Goal: Information Seeking & Learning: Learn about a topic

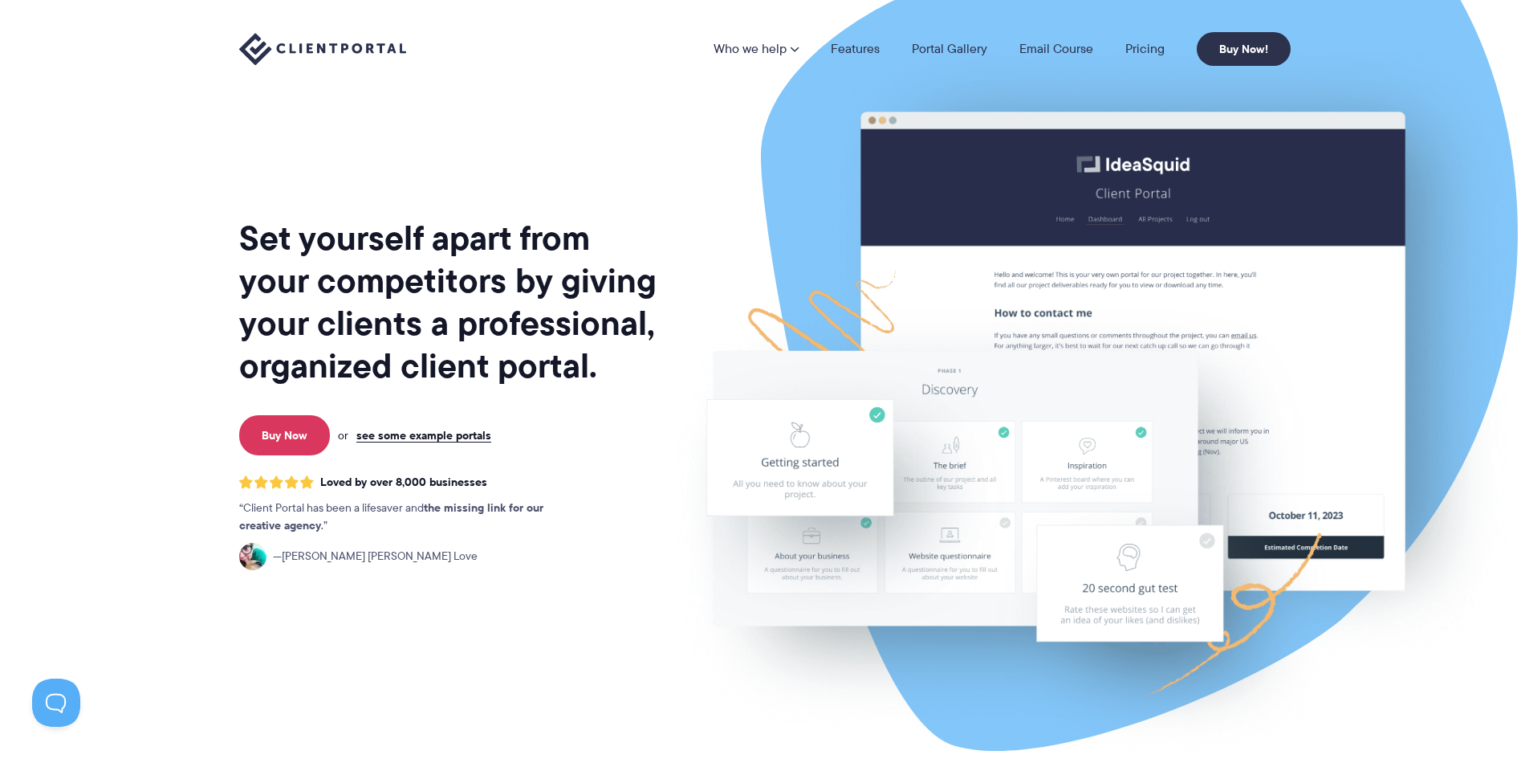
drag, startPoint x: 518, startPoint y: 194, endPoint x: 516, endPoint y: 202, distance: 8.2
click at [516, 202] on div "Set yourself apart from your competitors by giving your clients a professional,…" at bounding box center [449, 398] width 421 height 770
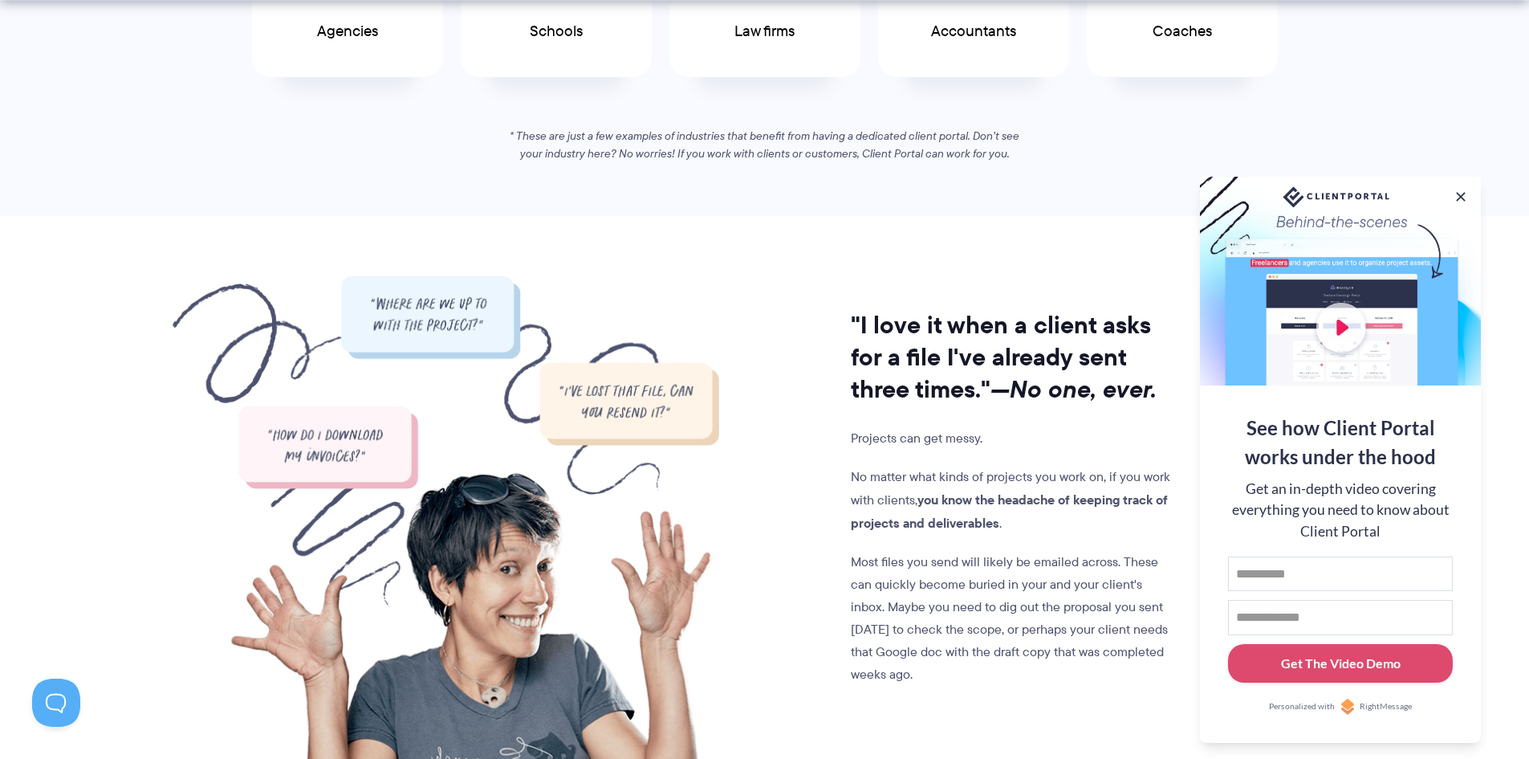
scroll to position [1124, 0]
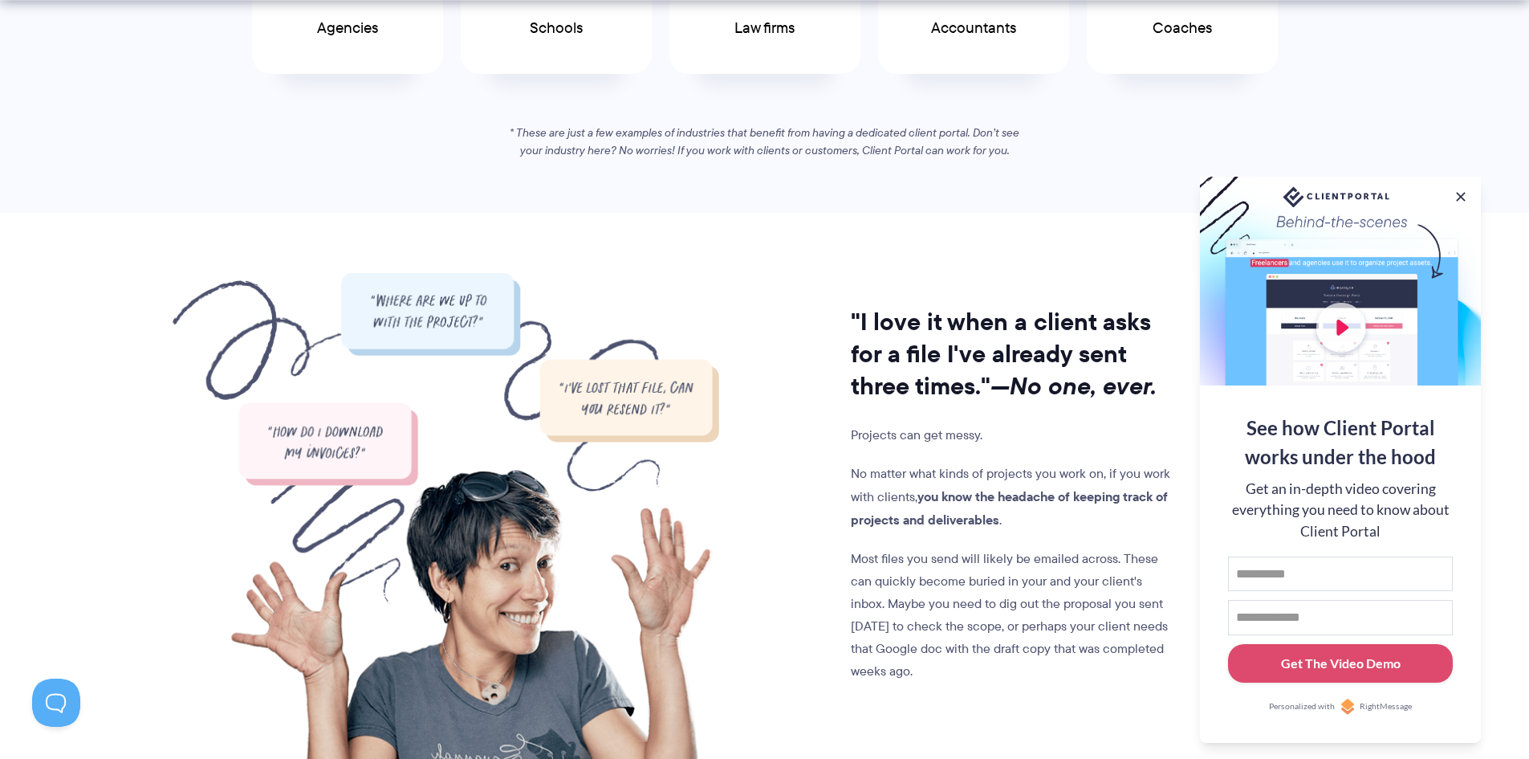
click at [1467, 190] on button at bounding box center [1461, 197] width 16 height 16
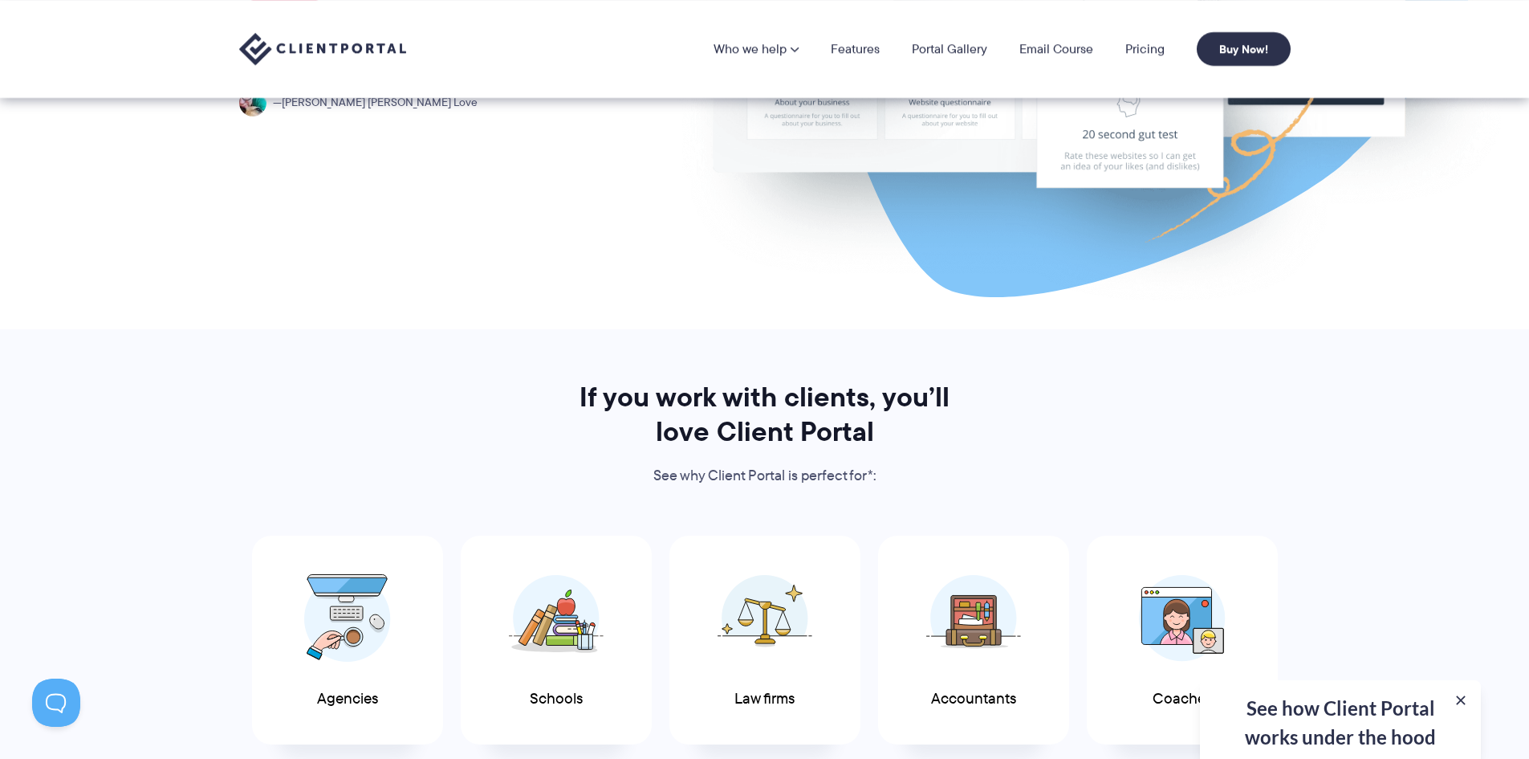
scroll to position [0, 0]
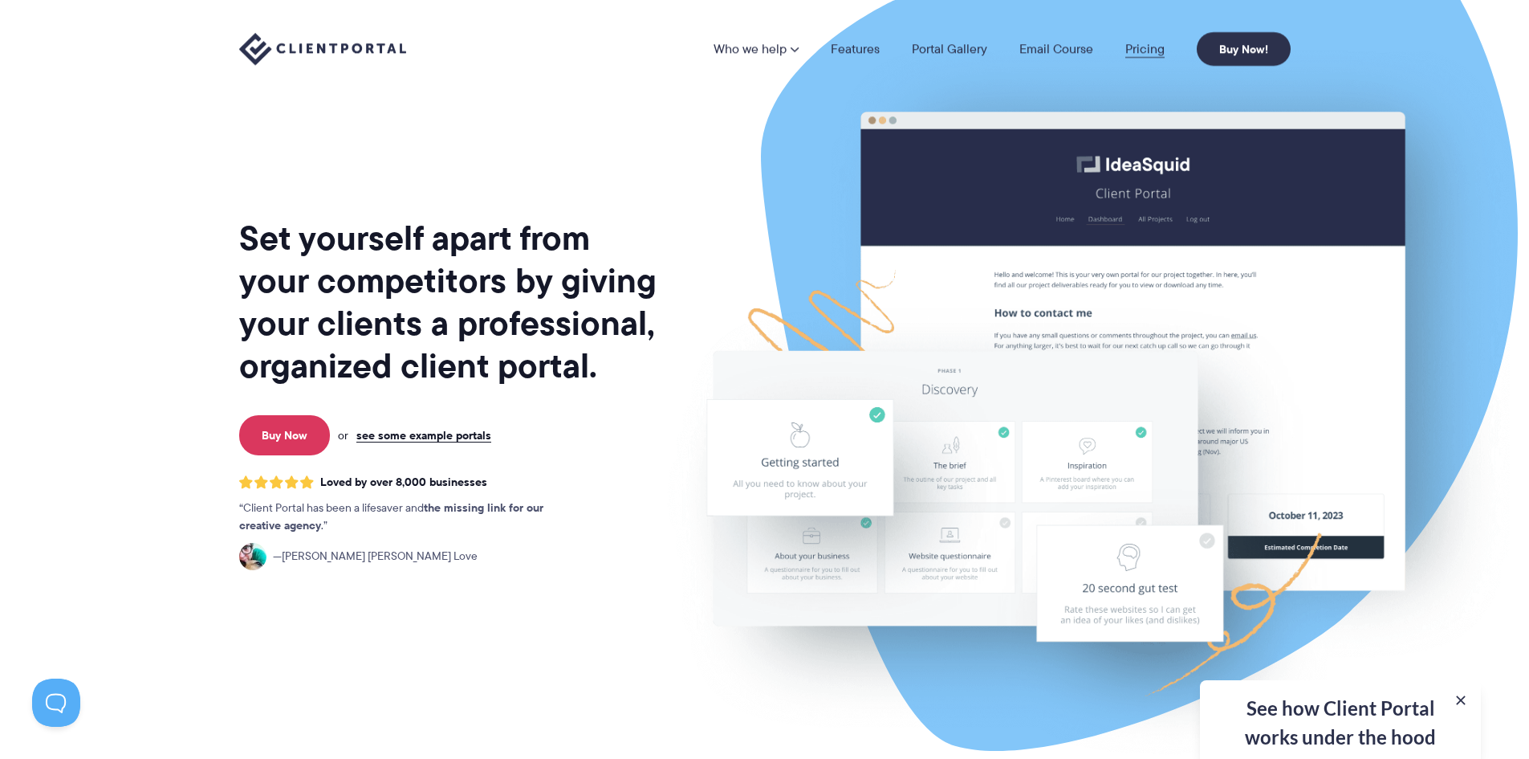
click at [1144, 46] on link "Pricing" at bounding box center [1145, 49] width 39 height 13
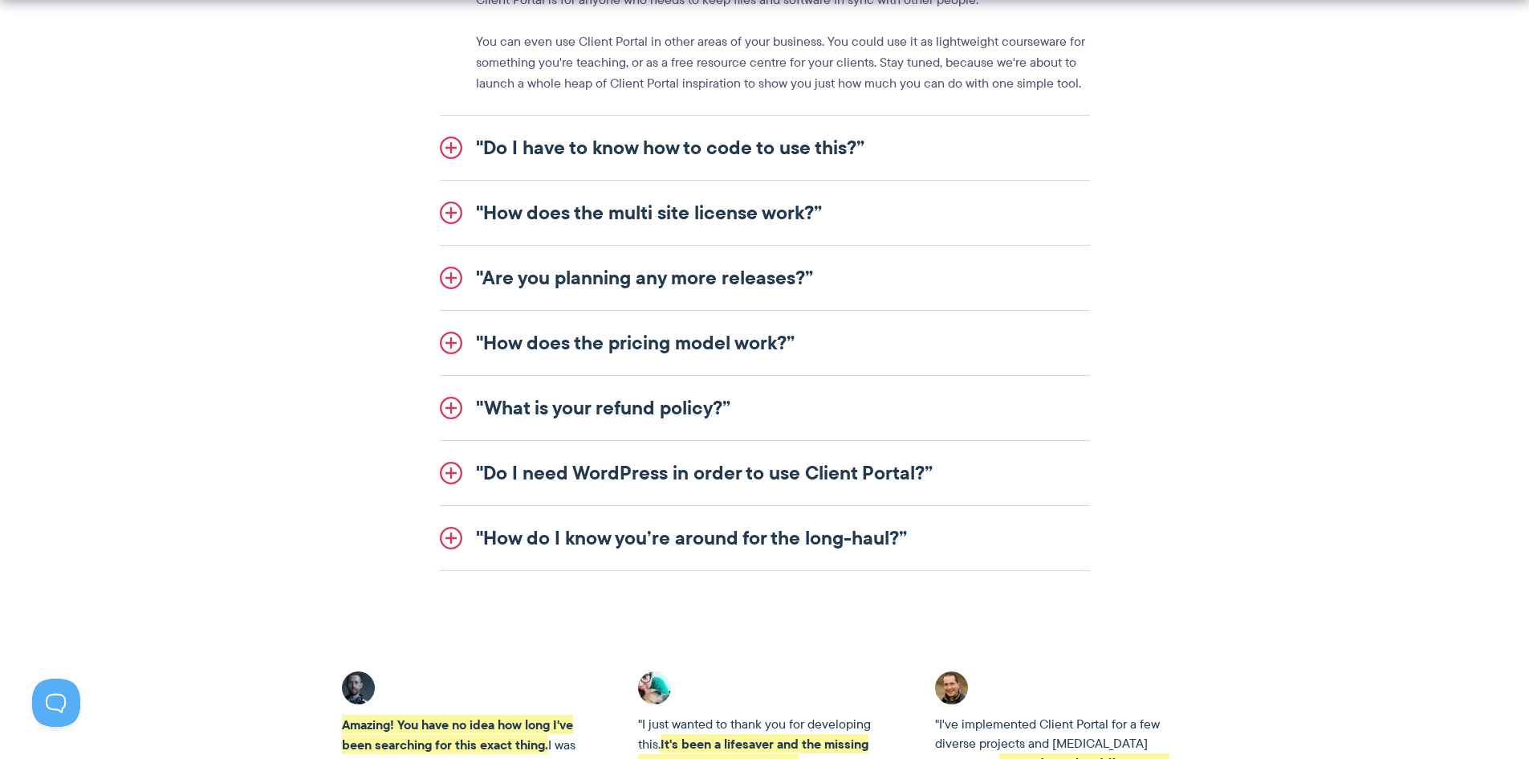
scroll to position [2007, 0]
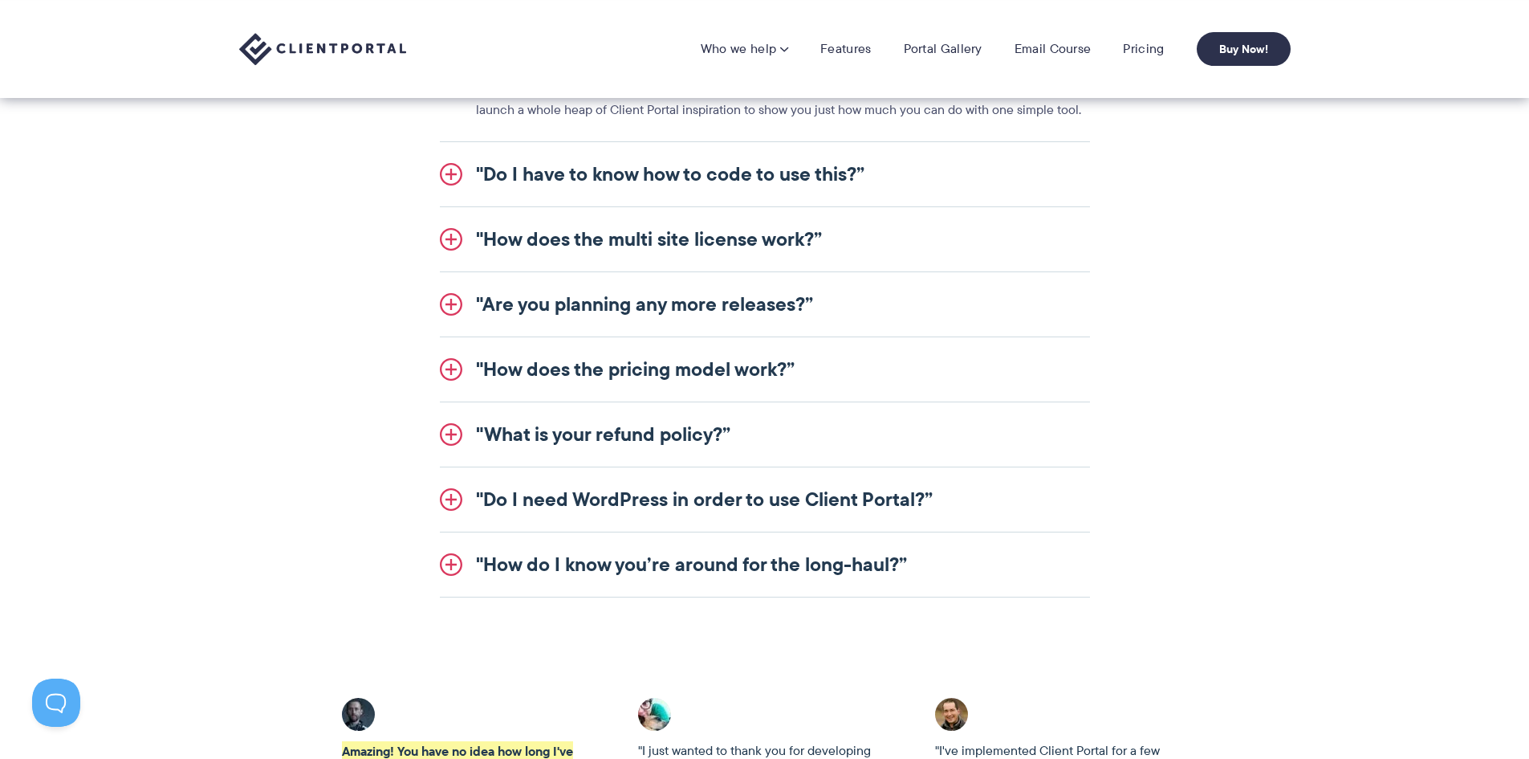
click at [689, 245] on link ""How does the multi site license work?”" at bounding box center [765, 239] width 650 height 64
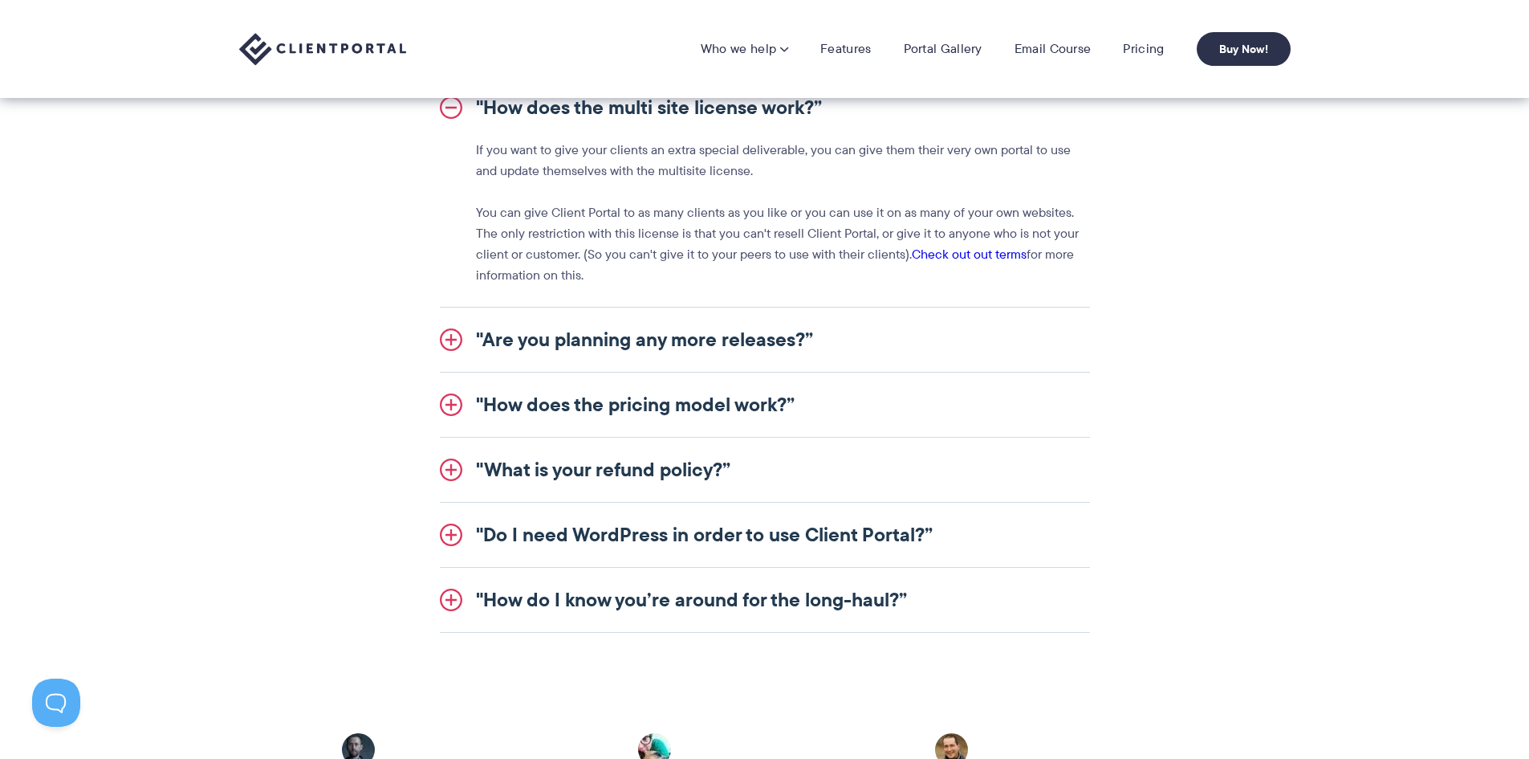
scroll to position [1927, 0]
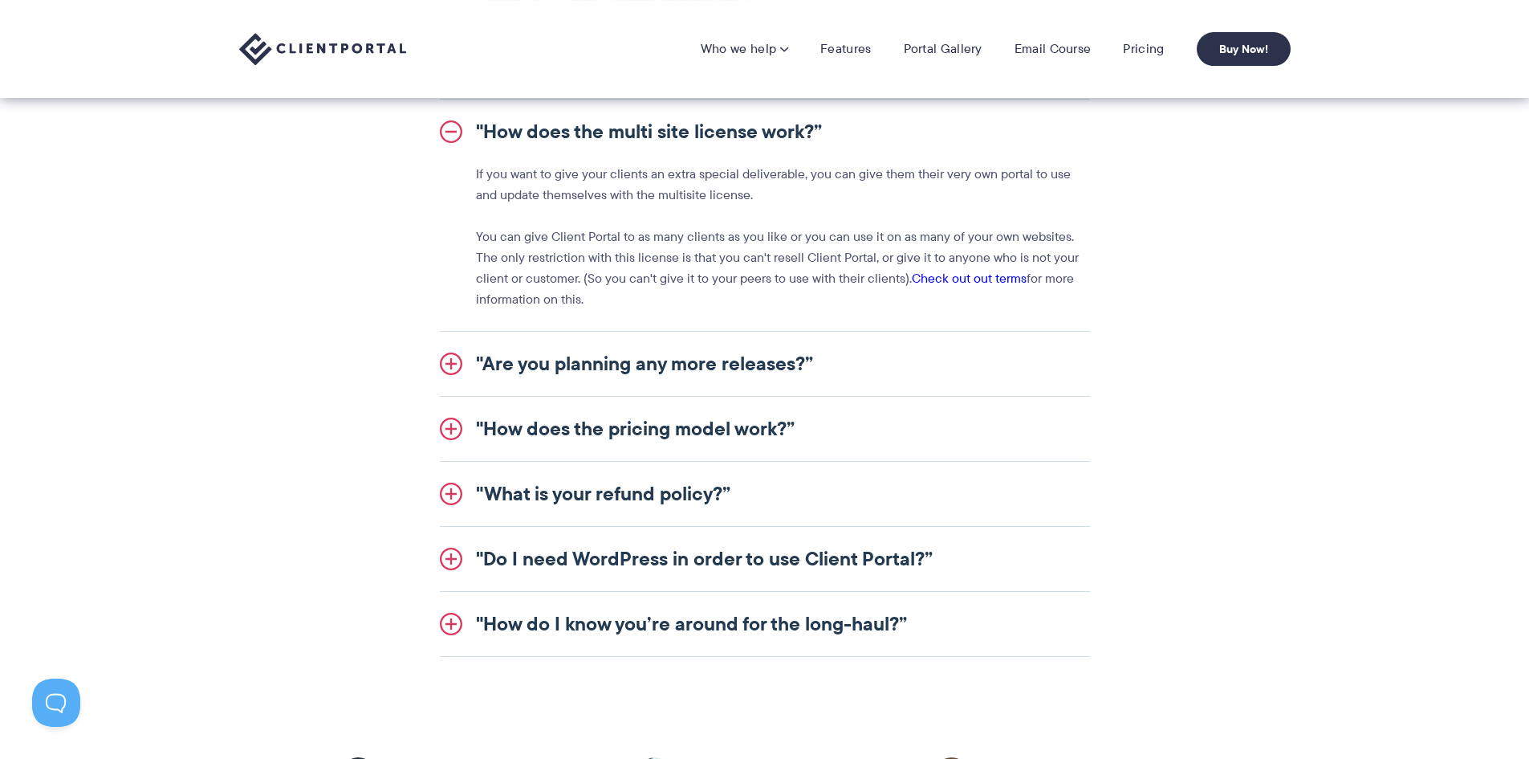
click at [661, 365] on link ""Are you planning any more releases?”" at bounding box center [765, 364] width 650 height 64
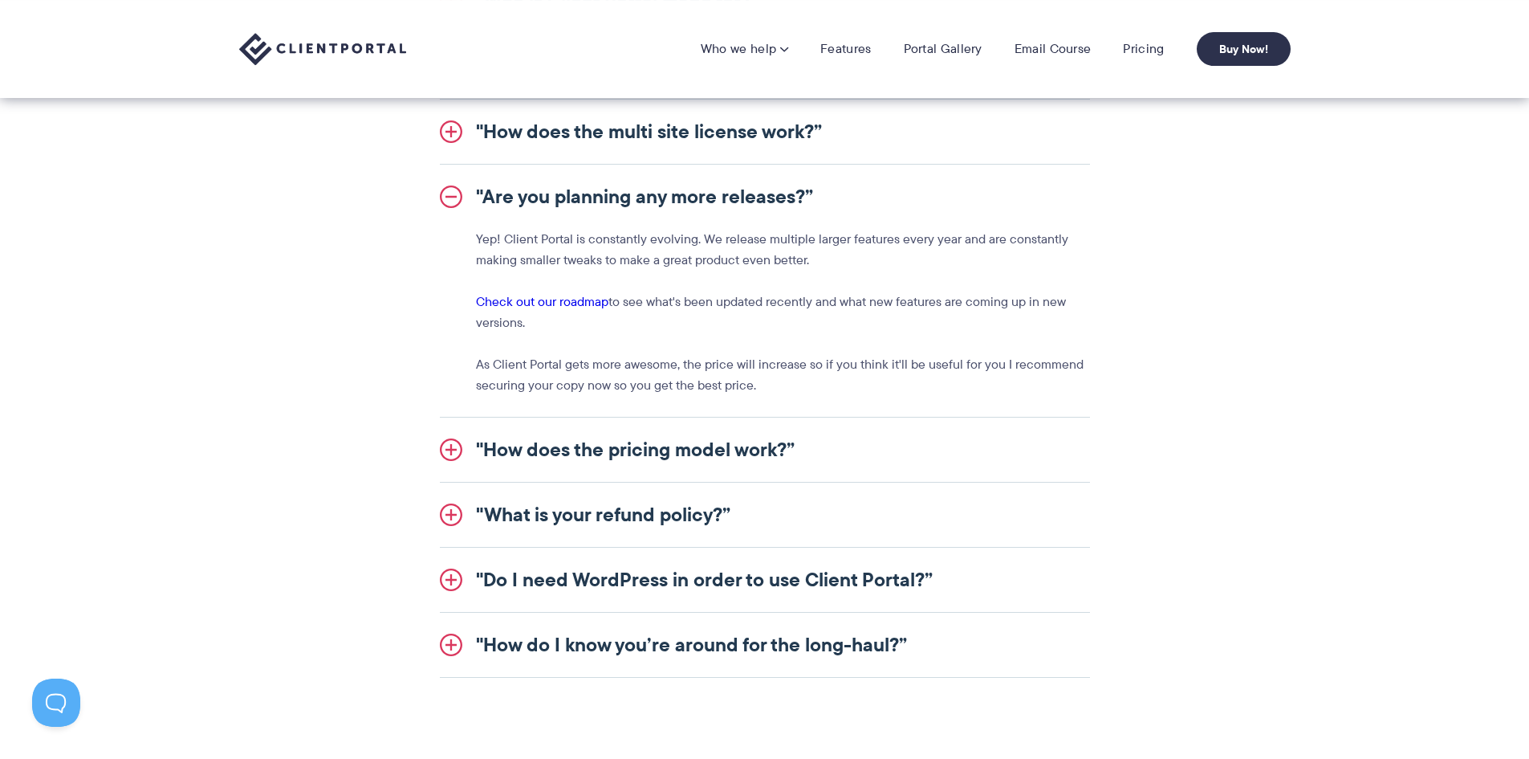
click at [676, 427] on link ""How does the pricing model work?”" at bounding box center [765, 449] width 650 height 64
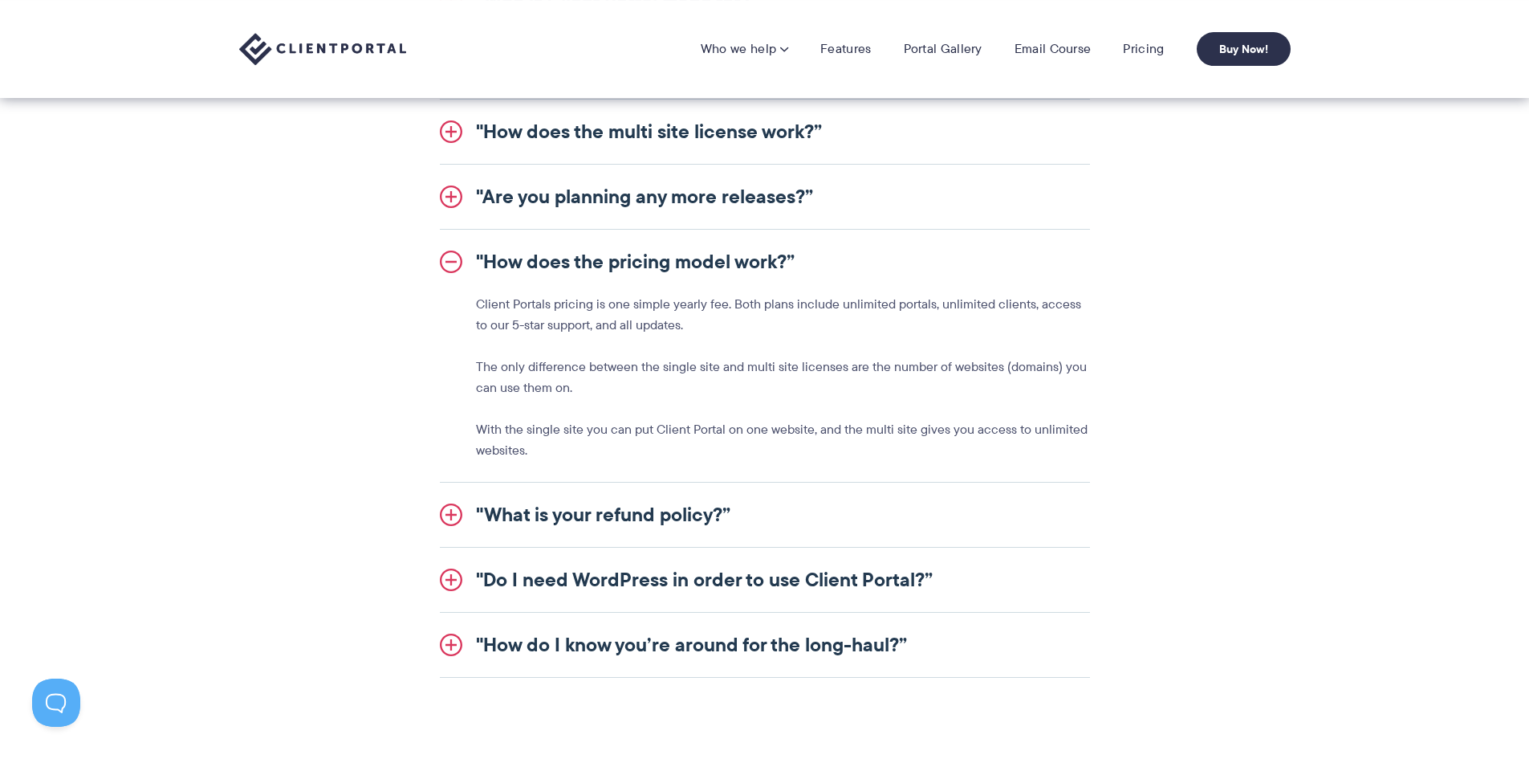
click at [635, 521] on link ""What is your refund policy?”" at bounding box center [765, 515] width 650 height 64
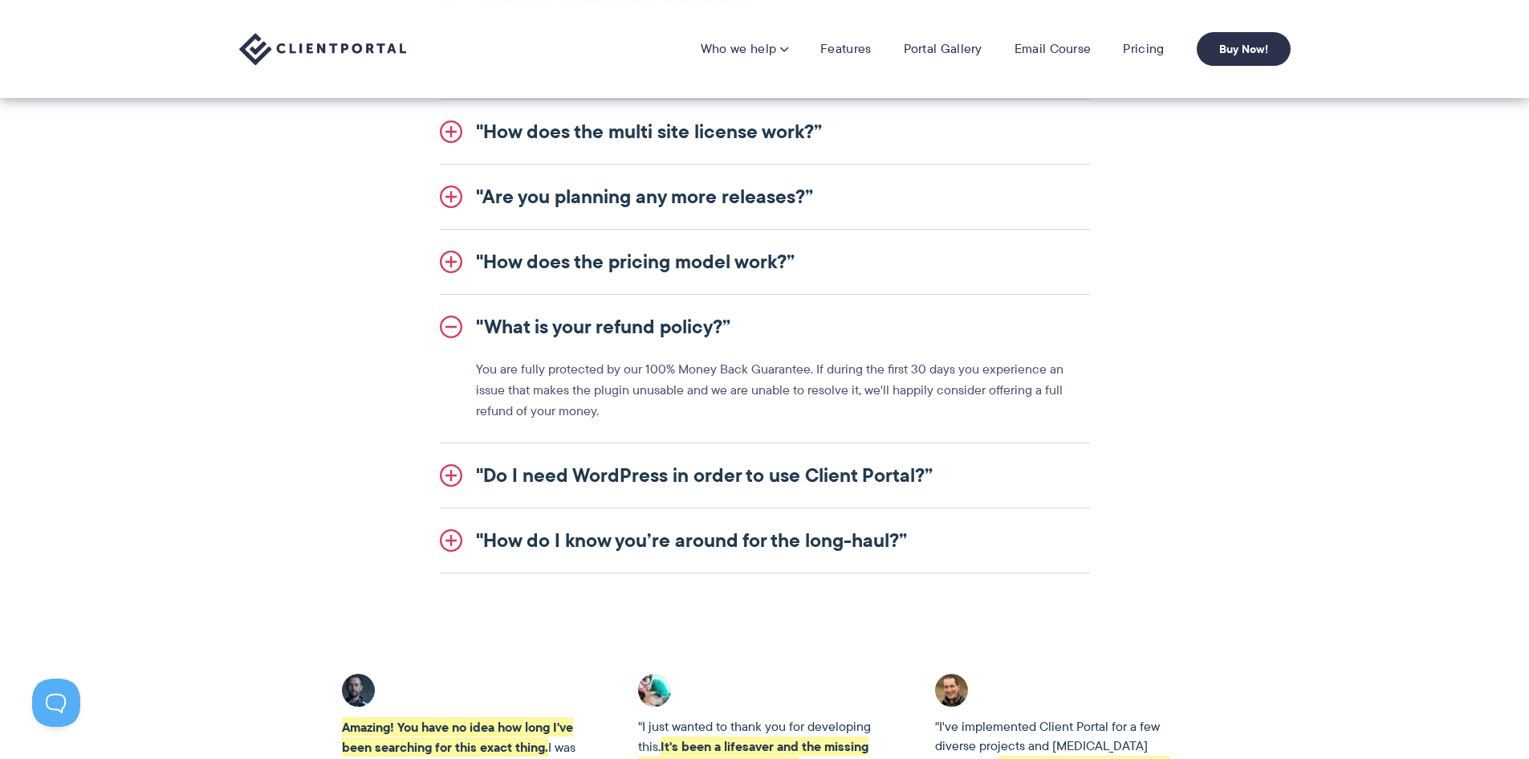
click at [664, 474] on link ""Do I need WordPress in order to use Client Portal?”" at bounding box center [765, 475] width 650 height 64
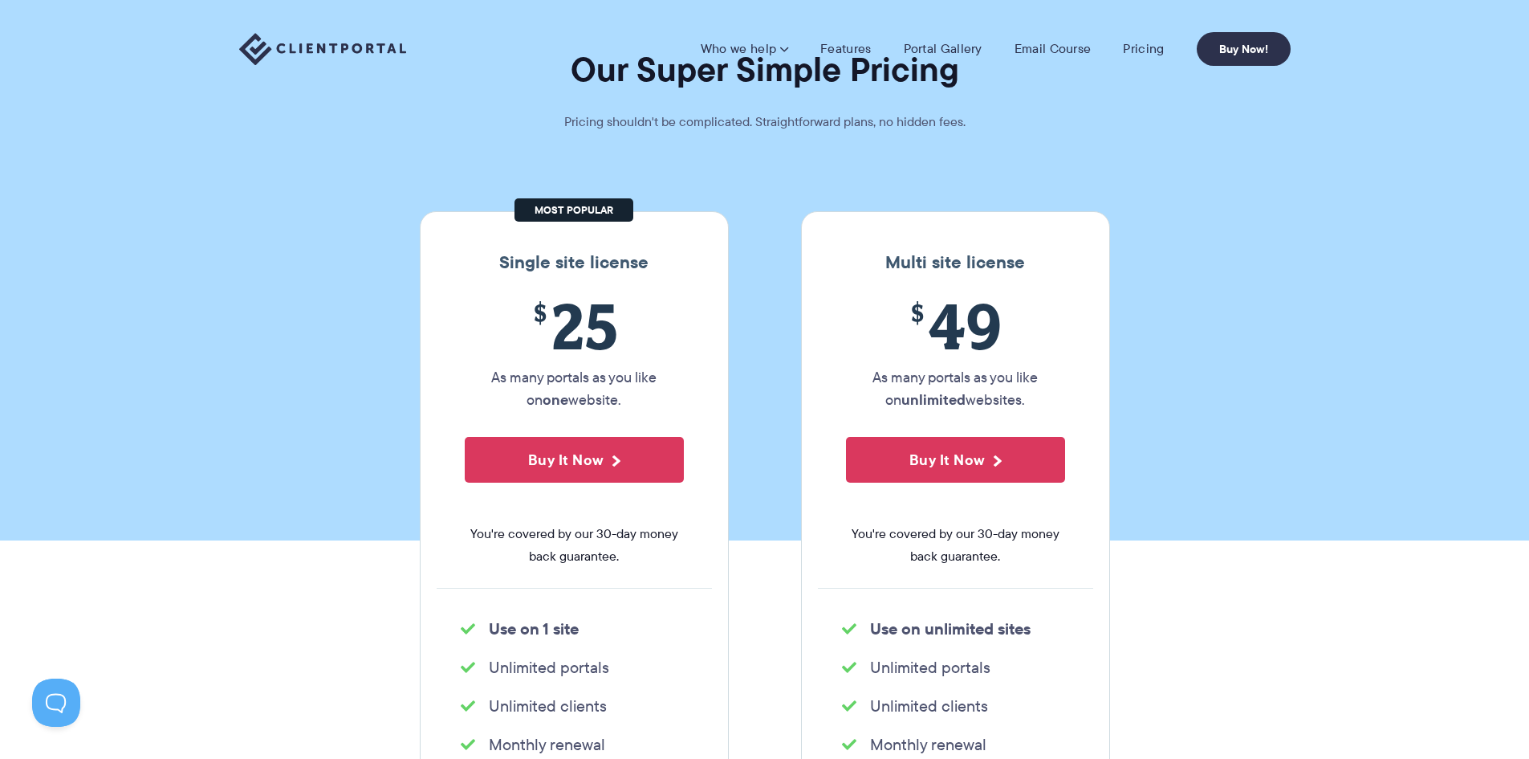
scroll to position [0, 0]
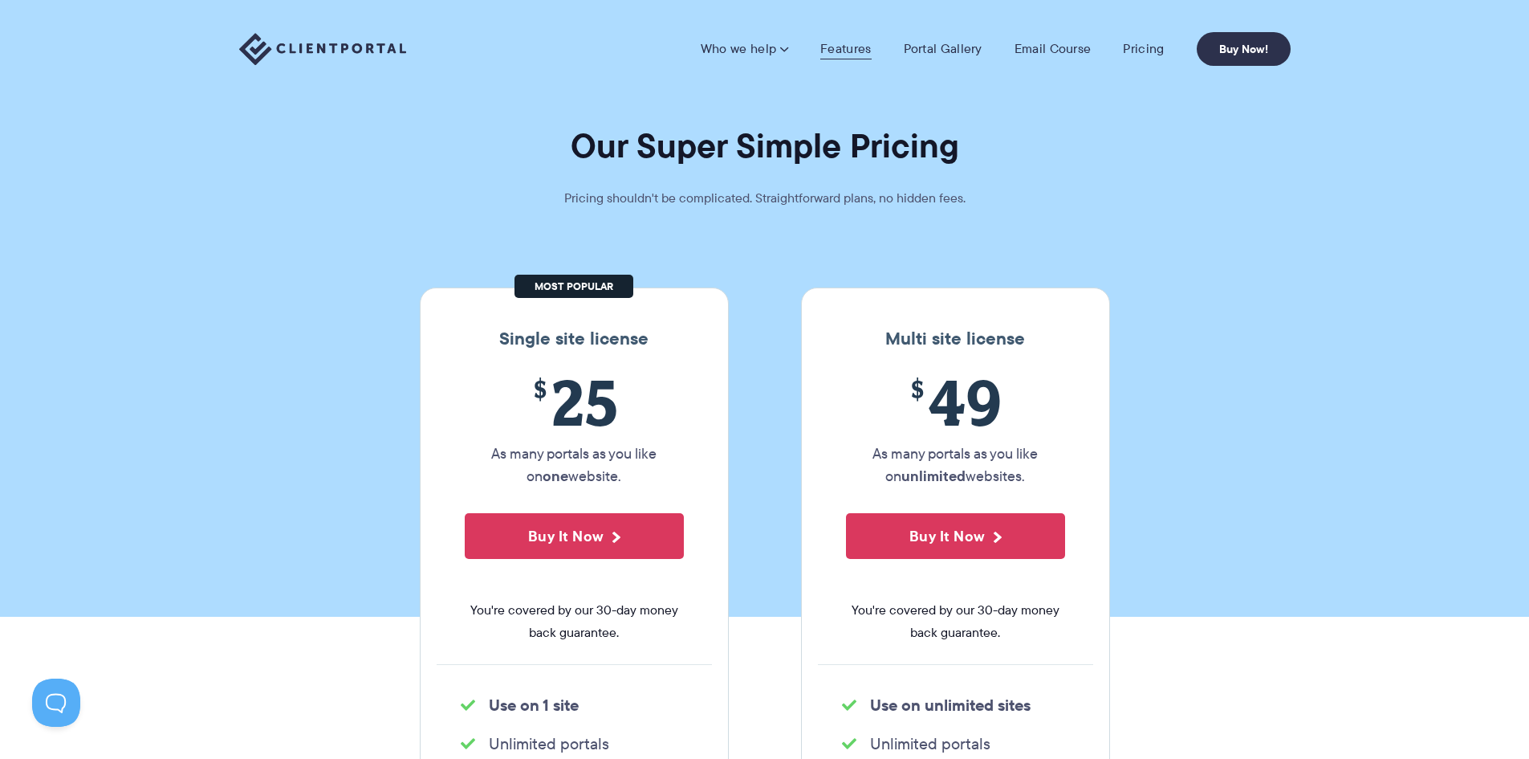
click at [854, 48] on link "Features" at bounding box center [846, 49] width 51 height 16
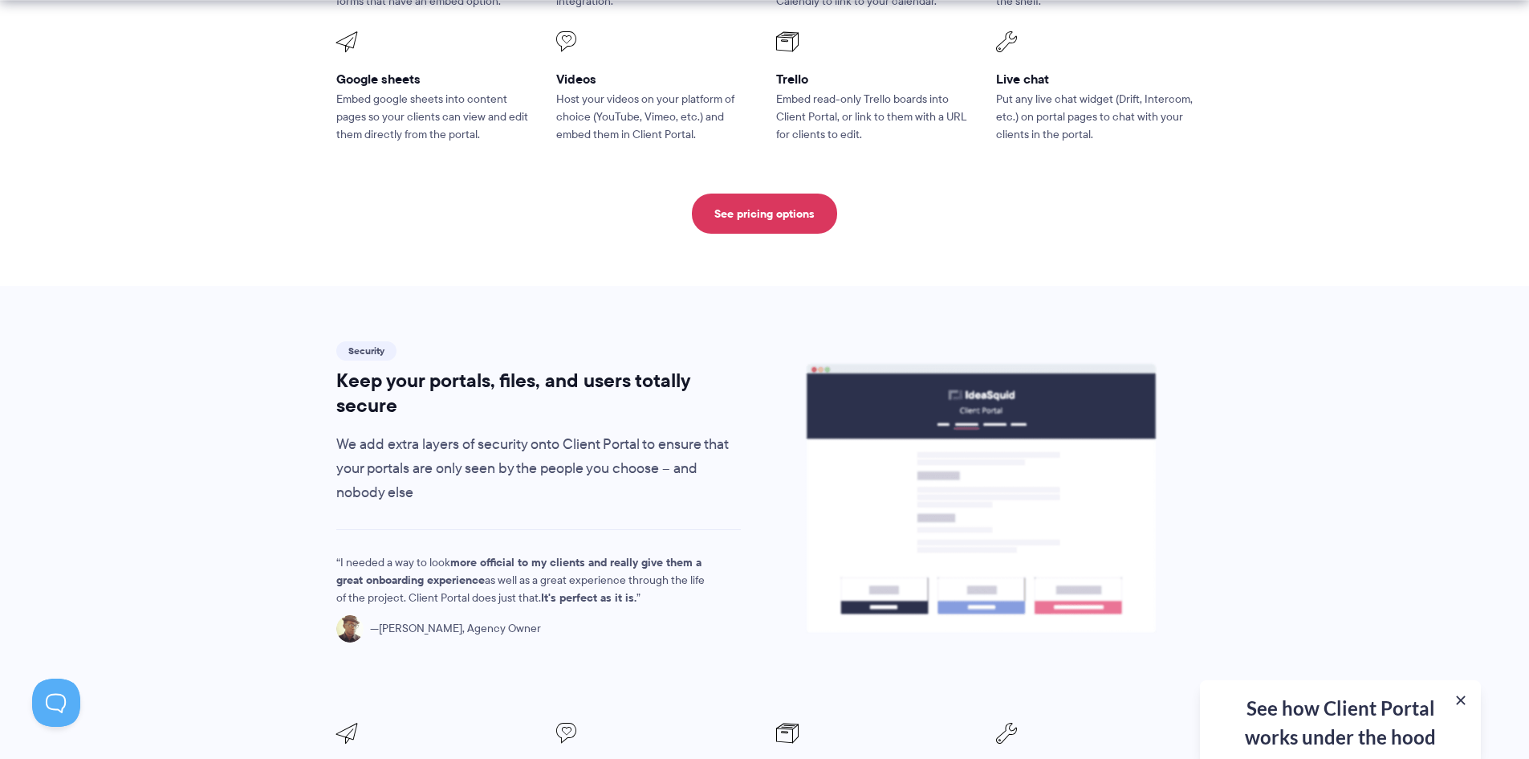
scroll to position [2569, 0]
